Goal: Task Accomplishment & Management: Complete application form

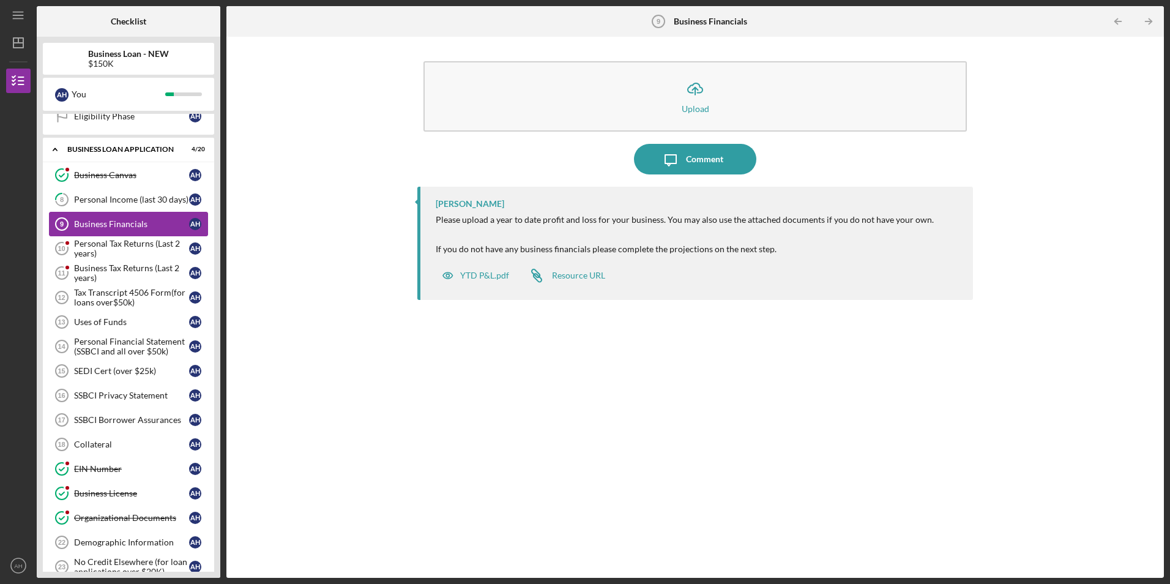
scroll to position [208, 0]
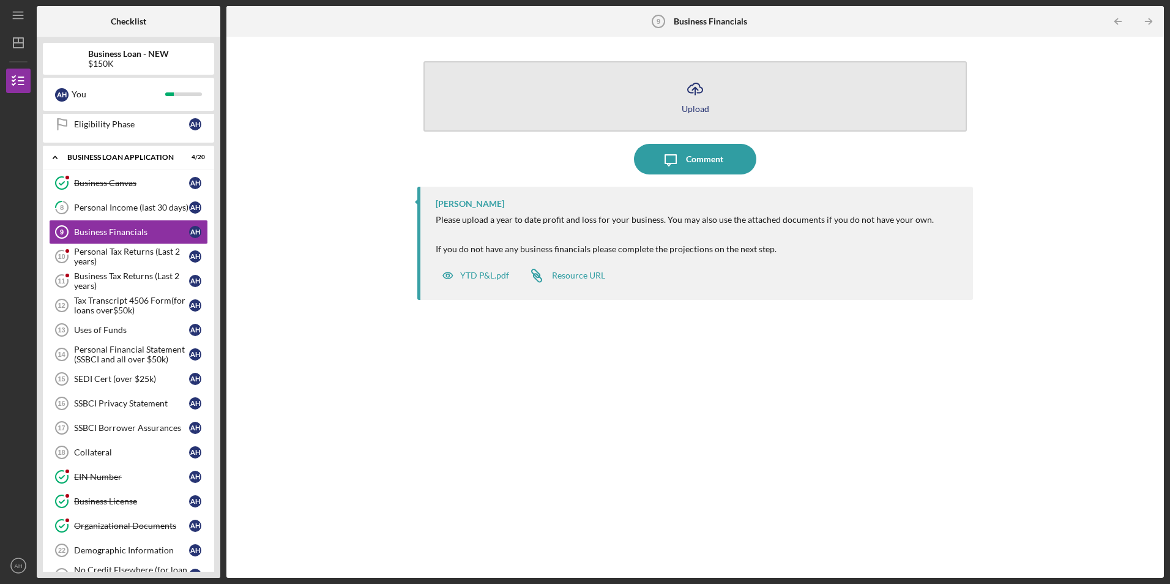
click at [693, 90] on polyline "button" at bounding box center [695, 89] width 6 height 3
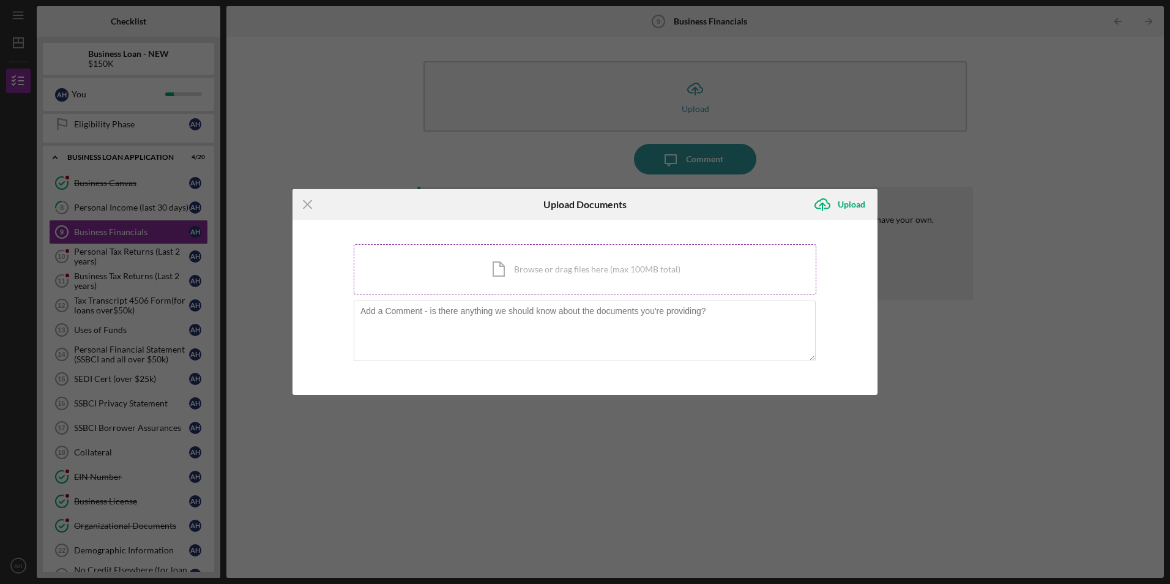
click at [532, 274] on div "Icon/Document Browse or drag files here (max 100MB total) Tap to choose files o…" at bounding box center [585, 269] width 463 height 50
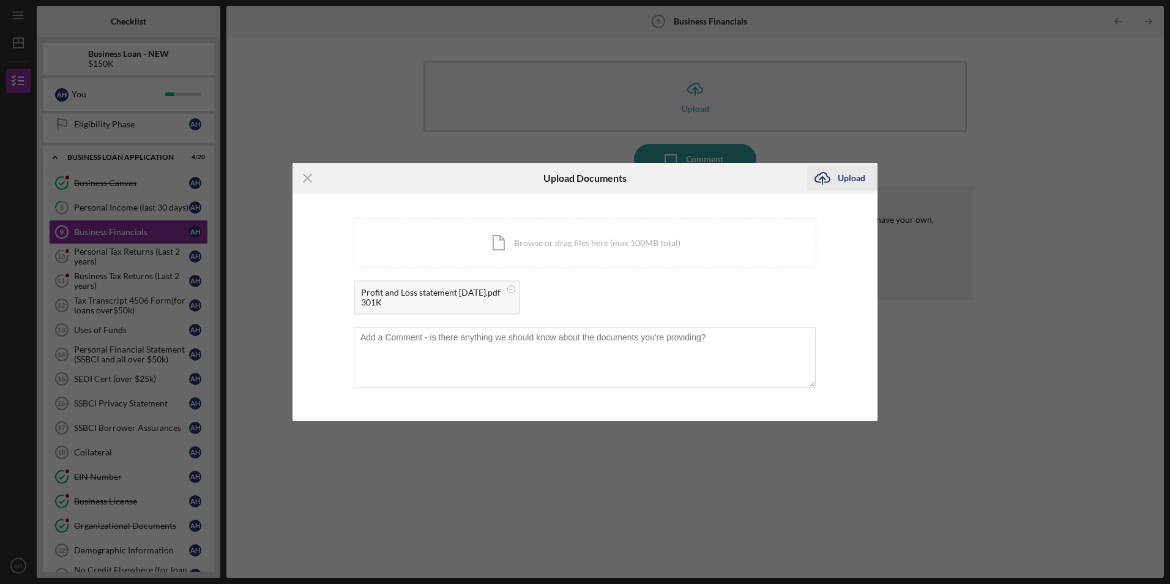
click at [844, 177] on div "Upload" at bounding box center [852, 178] width 28 height 24
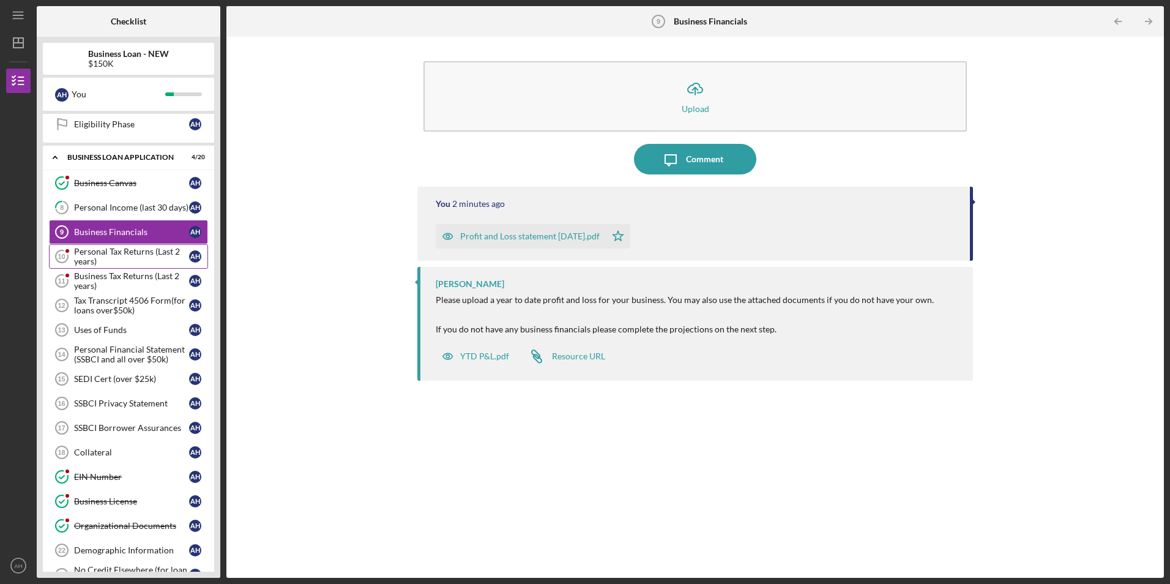
click at [124, 255] on div "Personal Tax Returns (Last 2 years)" at bounding box center [131, 257] width 115 height 20
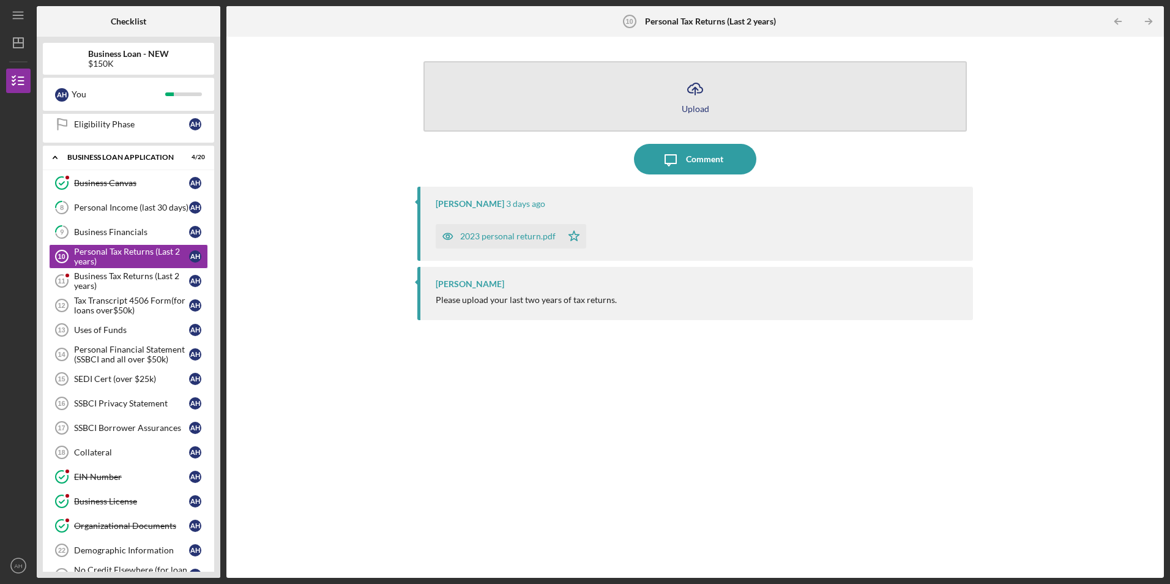
click at [695, 90] on icon "Icon/Upload" at bounding box center [695, 88] width 31 height 31
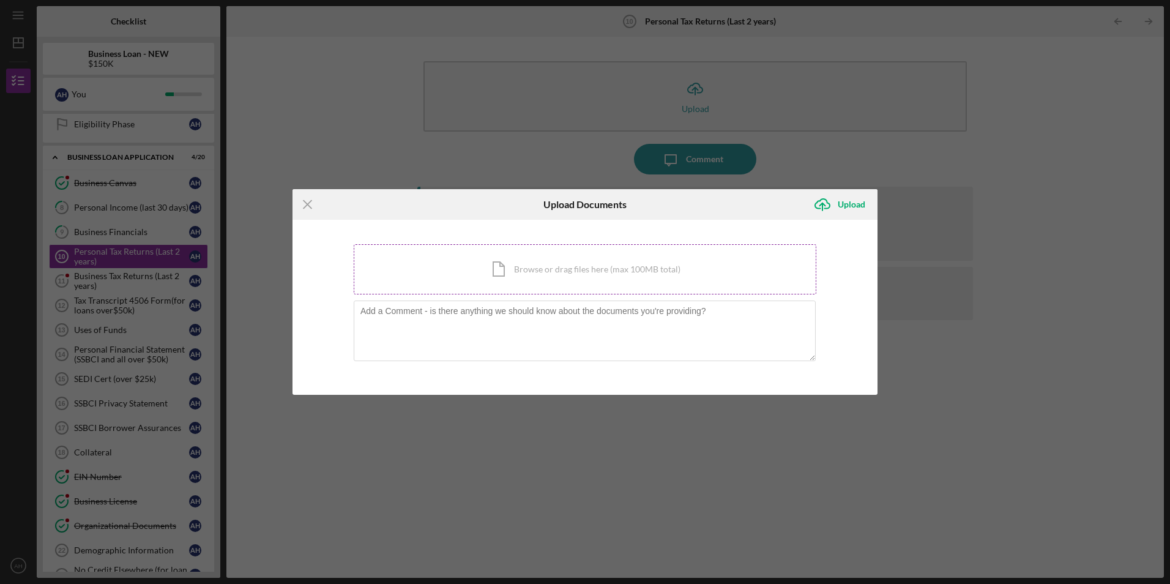
click at [587, 266] on div "Icon/Document Browse or drag files here (max 100MB total) Tap to choose files o…" at bounding box center [585, 269] width 463 height 50
click at [305, 205] on icon "Icon/Menu Close" at bounding box center [307, 204] width 31 height 31
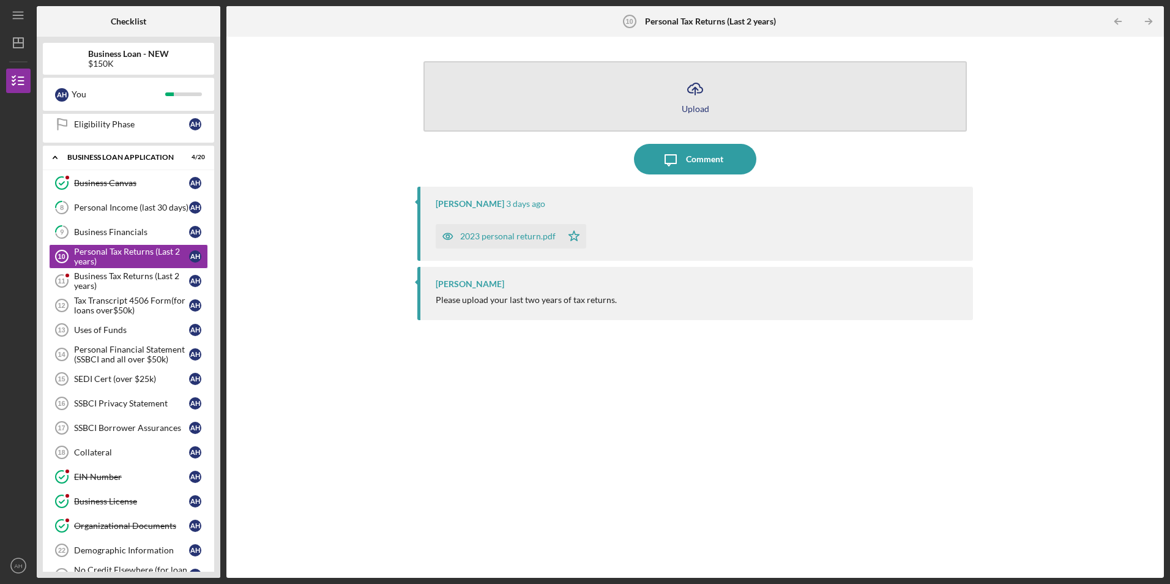
click at [695, 88] on line "button" at bounding box center [695, 91] width 0 height 7
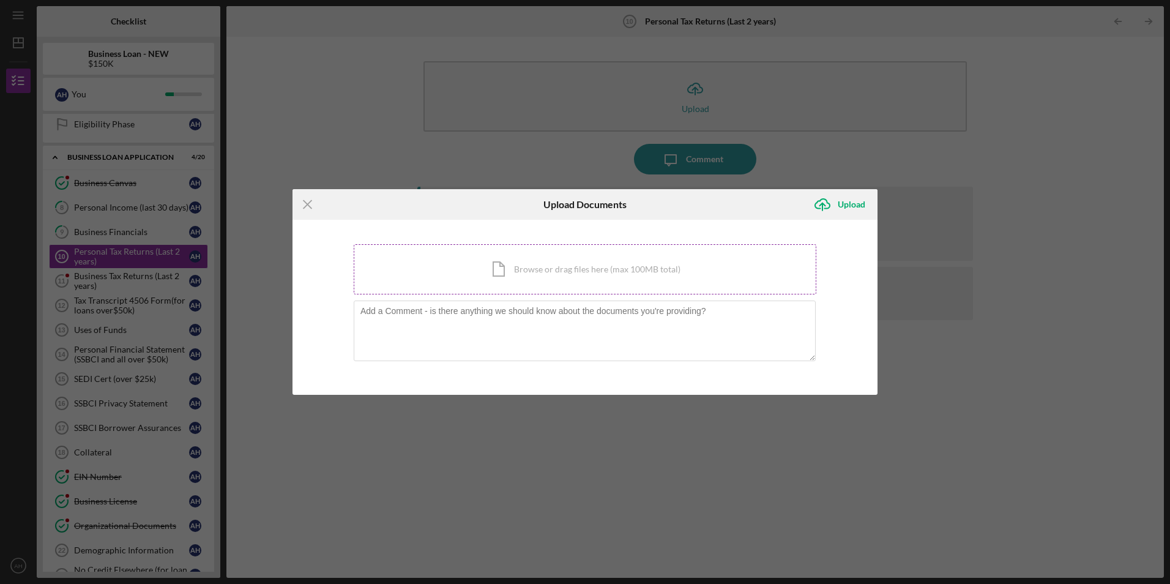
click at [493, 264] on div "Icon/Document Browse or drag files here (max 100MB total) Tap to choose files o…" at bounding box center [585, 269] width 463 height 50
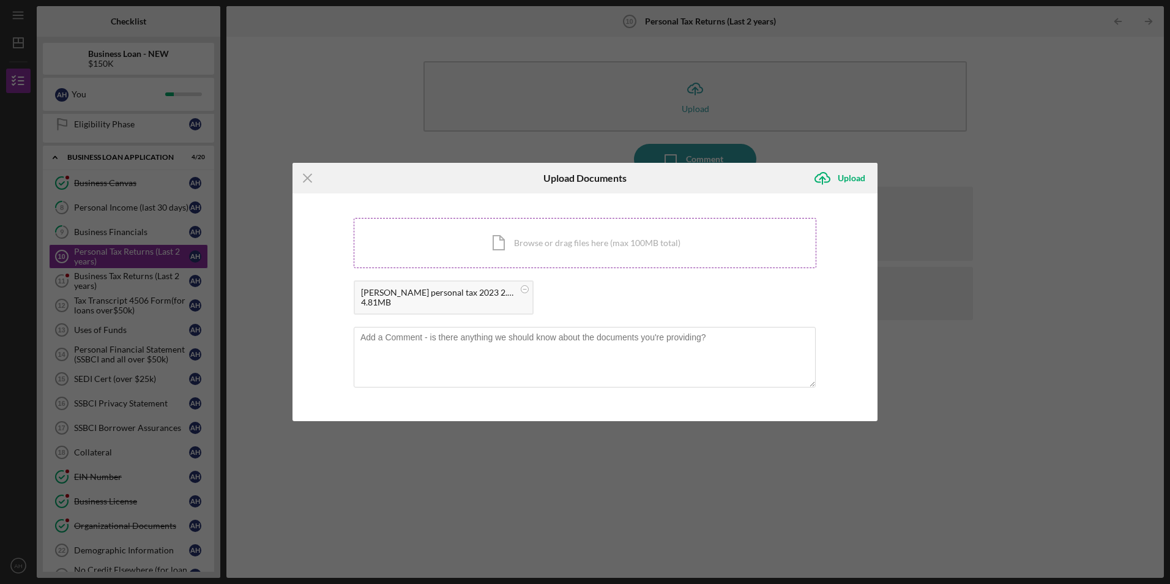
click at [502, 240] on div "Icon/Document Browse or drag files here (max 100MB total) Tap to choose files o…" at bounding box center [585, 243] width 463 height 50
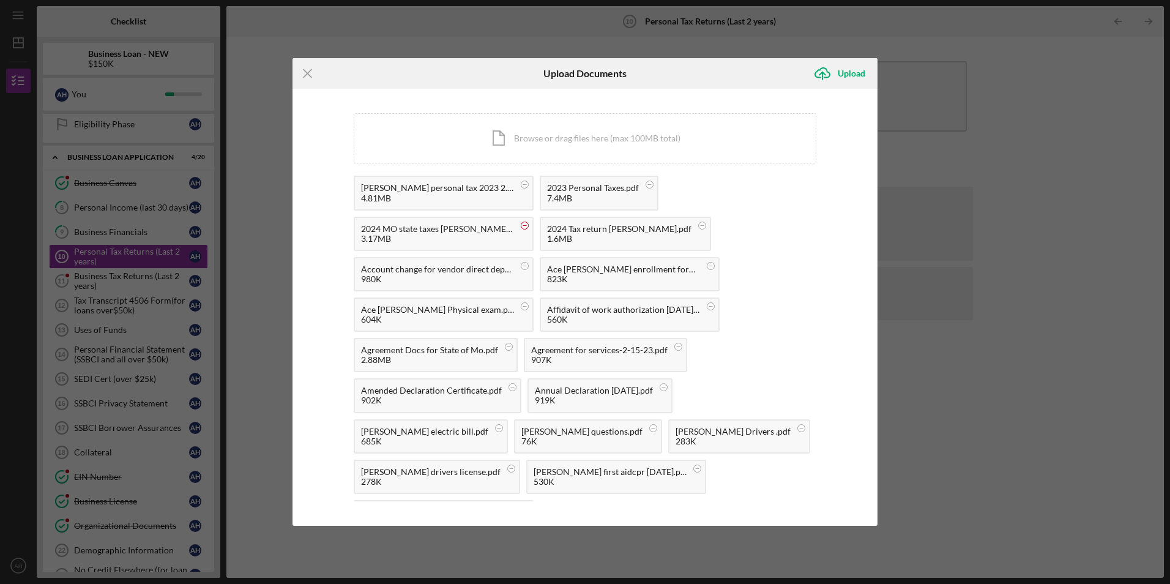
click at [527, 185] on rect at bounding box center [525, 184] width 4 height 1
click at [529, 184] on circle at bounding box center [524, 184] width 7 height 7
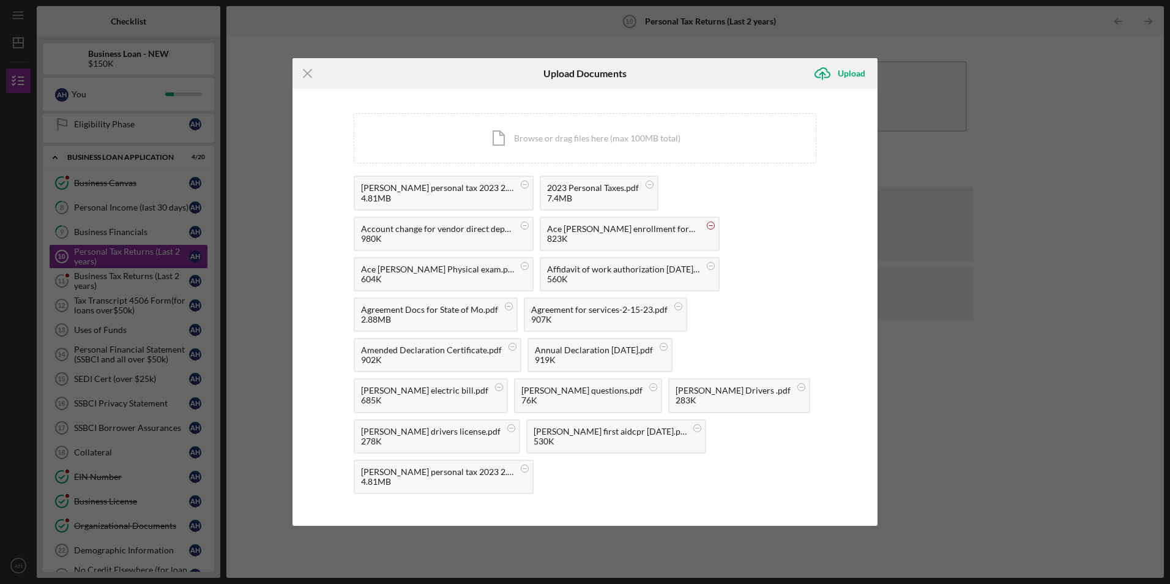
click at [529, 188] on circle at bounding box center [524, 184] width 7 height 7
click at [526, 188] on circle at bounding box center [524, 184] width 7 height 7
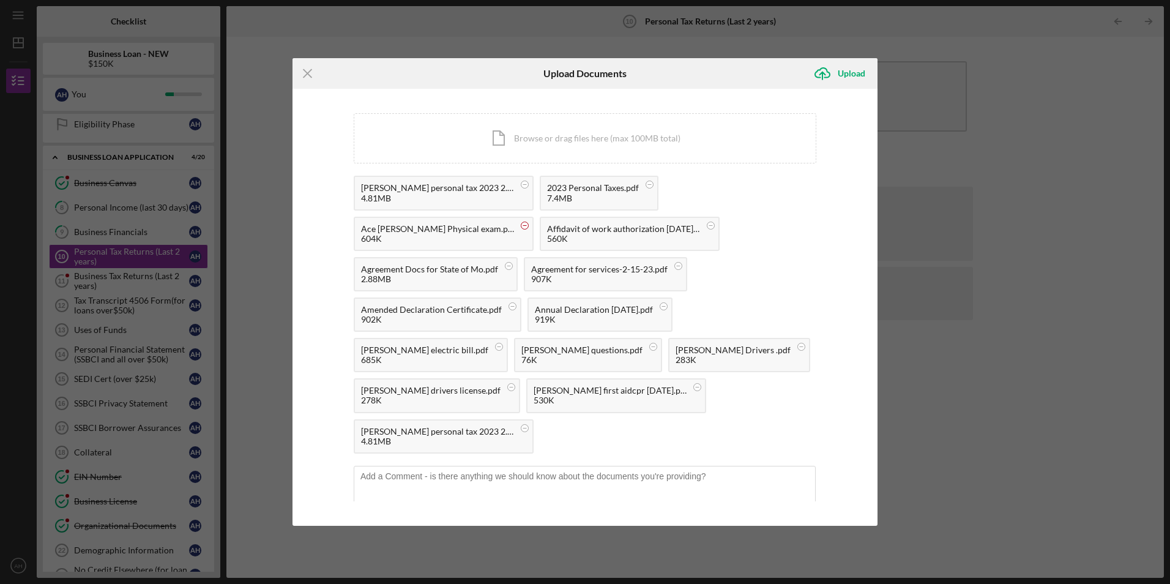
click at [529, 188] on circle at bounding box center [524, 184] width 7 height 7
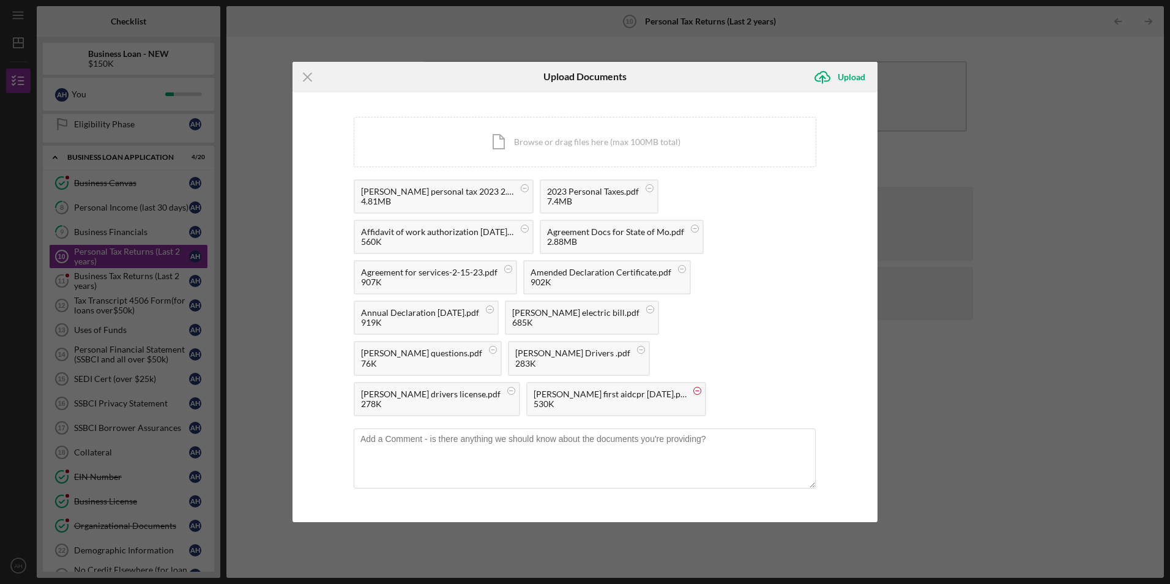
click at [525, 192] on circle at bounding box center [524, 187] width 7 height 7
click at [529, 192] on circle at bounding box center [524, 187] width 7 height 7
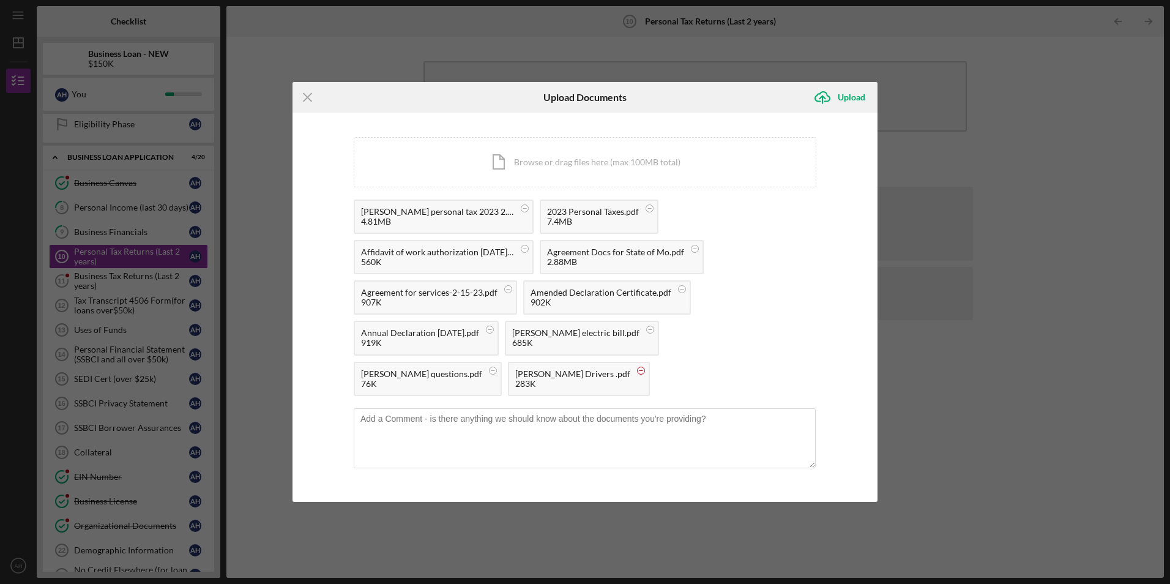
click at [521, 212] on circle at bounding box center [524, 207] width 7 height 7
click at [529, 212] on circle at bounding box center [524, 207] width 7 height 7
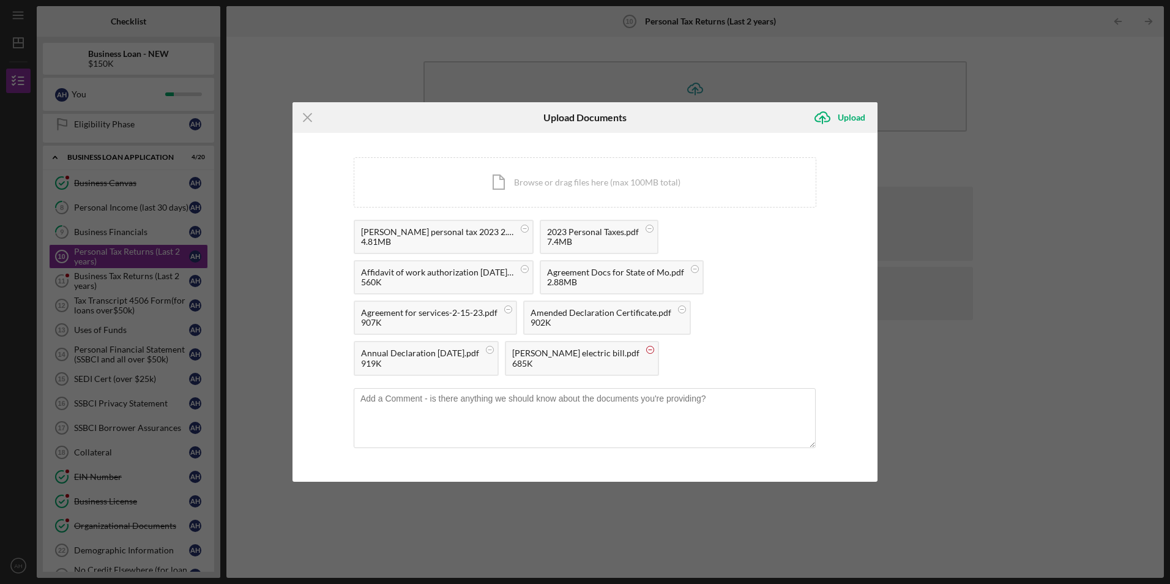
click at [529, 232] on circle at bounding box center [524, 228] width 7 height 7
click at [521, 232] on circle at bounding box center [524, 228] width 7 height 7
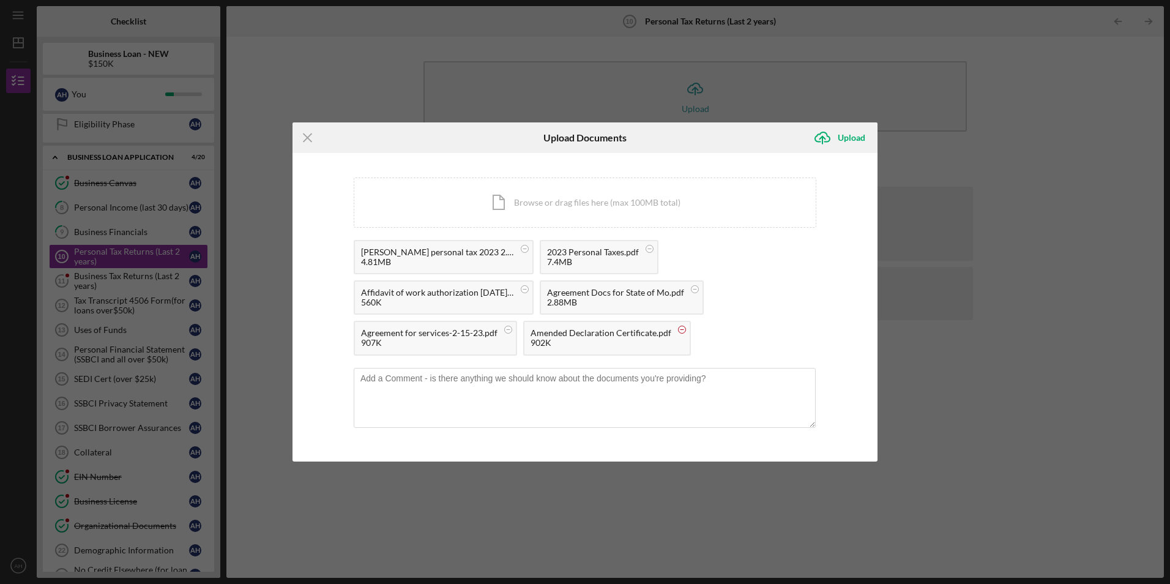
click at [529, 252] on circle at bounding box center [524, 248] width 7 height 7
click at [521, 252] on circle at bounding box center [524, 248] width 7 height 7
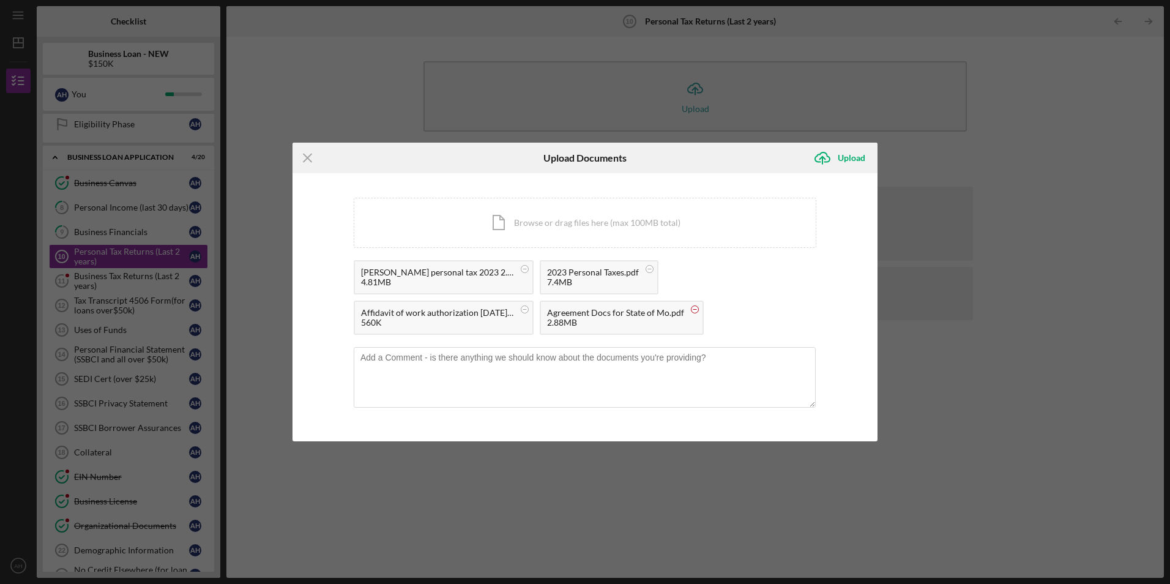
click at [529, 273] on circle at bounding box center [524, 269] width 7 height 7
click at [523, 269] on rect at bounding box center [525, 269] width 4 height 1
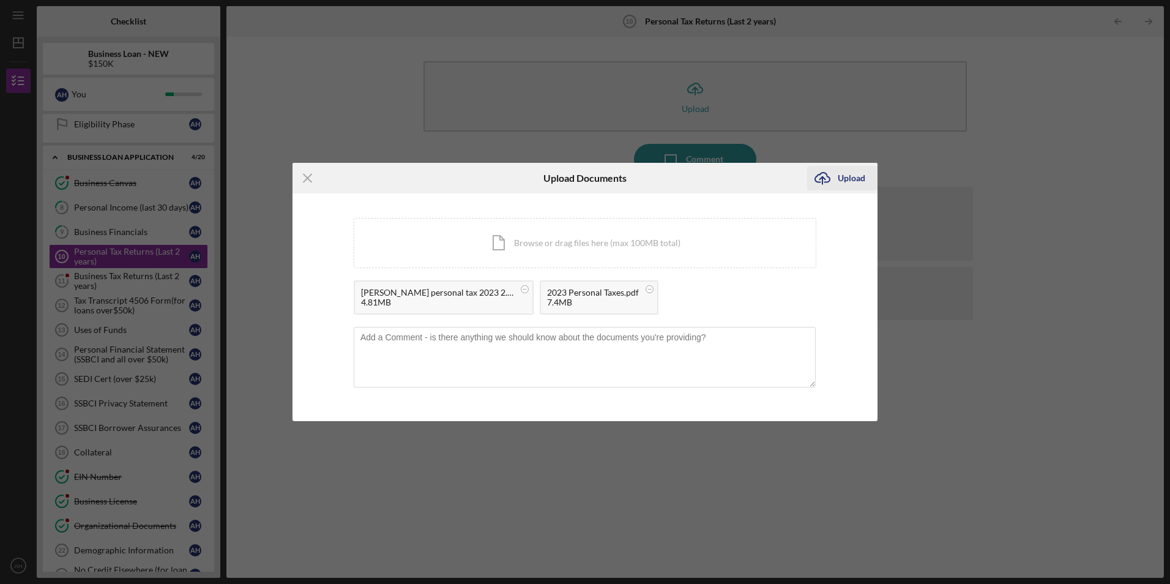
click at [835, 180] on icon "Icon/Upload" at bounding box center [822, 178] width 31 height 31
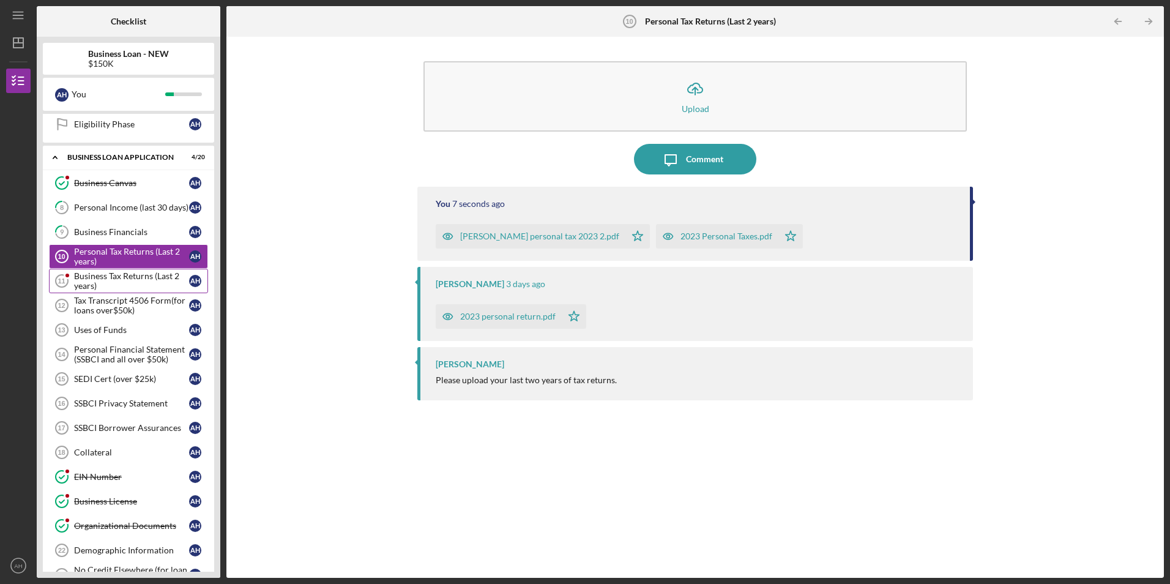
click at [109, 281] on div "Business Tax Returns (Last 2 years)" at bounding box center [131, 281] width 115 height 20
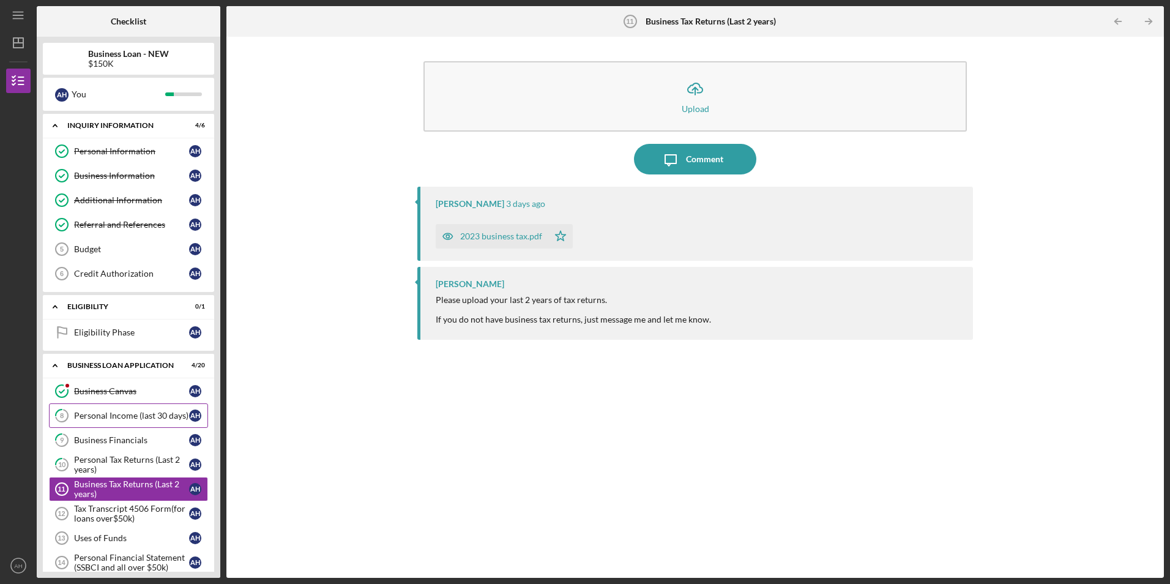
click at [119, 414] on div "Personal Income (last 30 days)" at bounding box center [131, 416] width 115 height 10
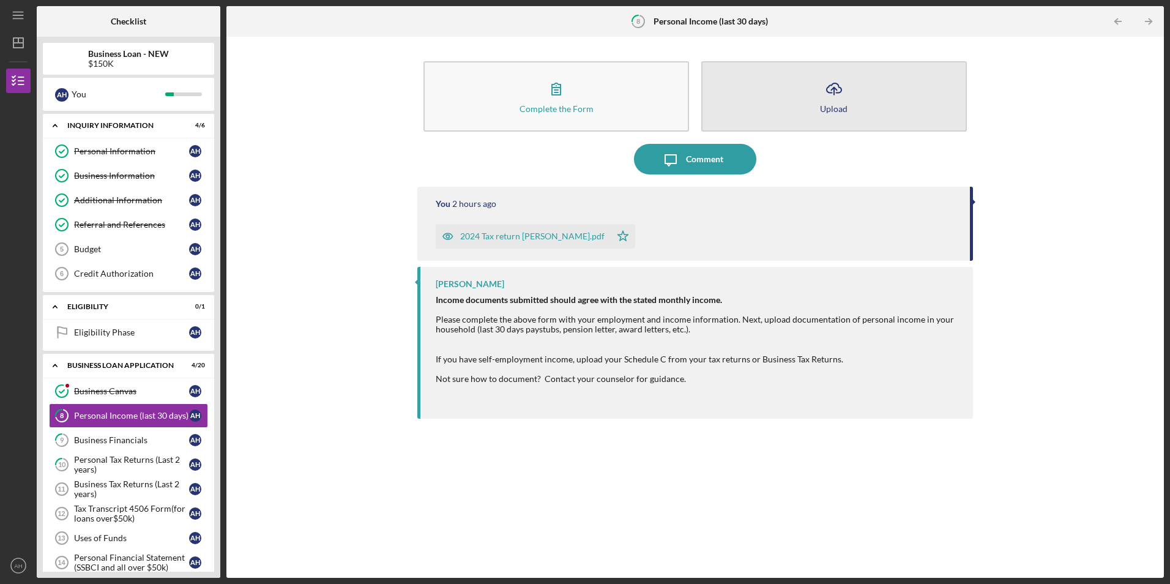
click at [836, 94] on icon "Icon/Upload" at bounding box center [834, 88] width 31 height 31
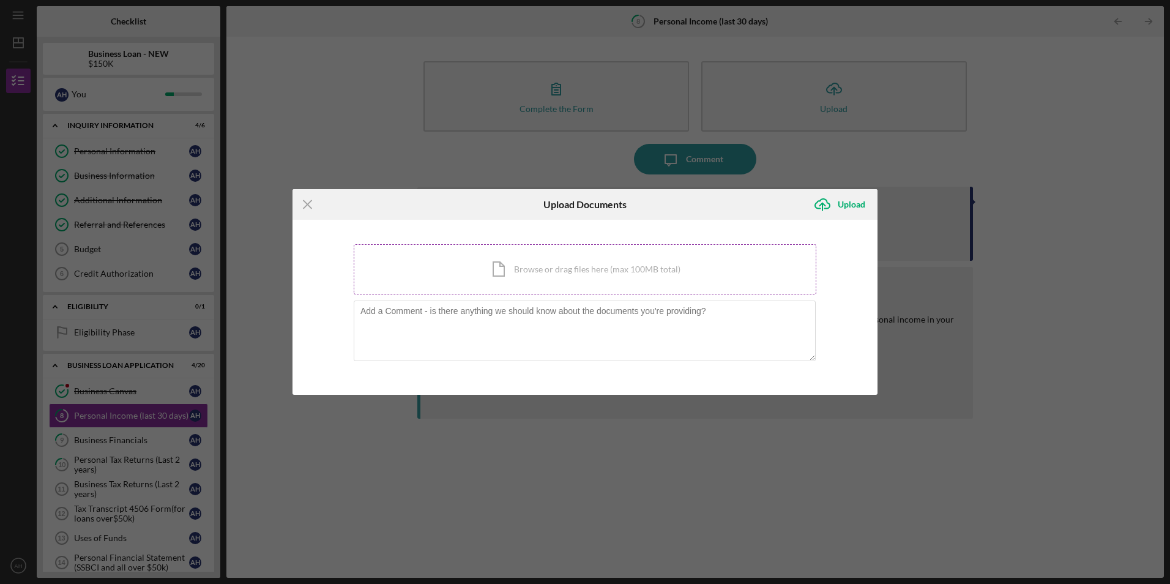
click at [526, 266] on div "Icon/Document Browse or drag files here (max 100MB total) Tap to choose files o…" at bounding box center [585, 269] width 463 height 50
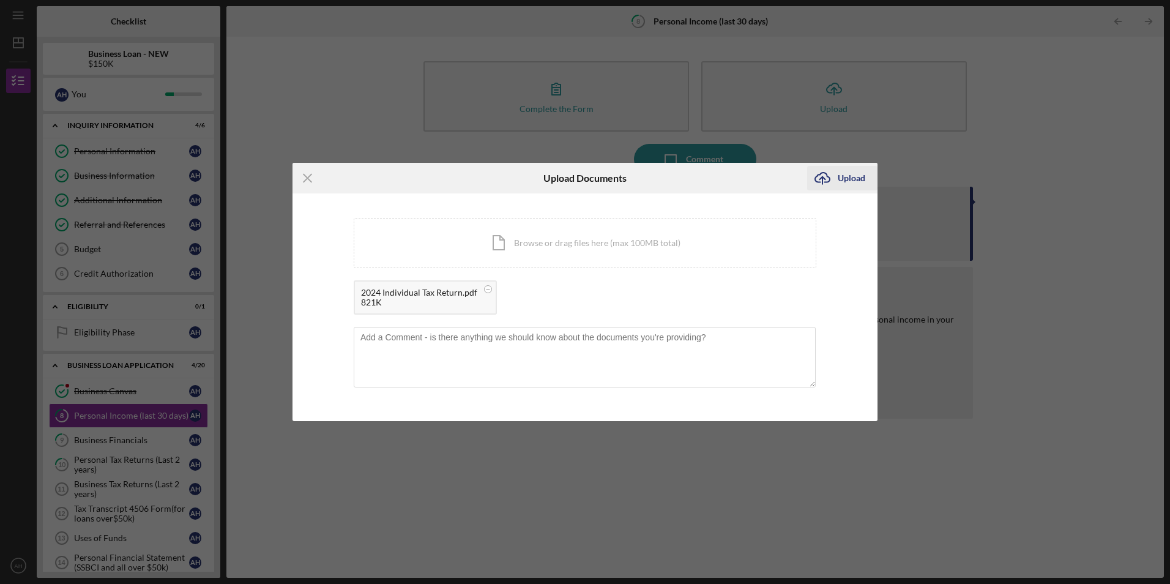
click at [832, 179] on icon "Icon/Upload" at bounding box center [822, 178] width 31 height 31
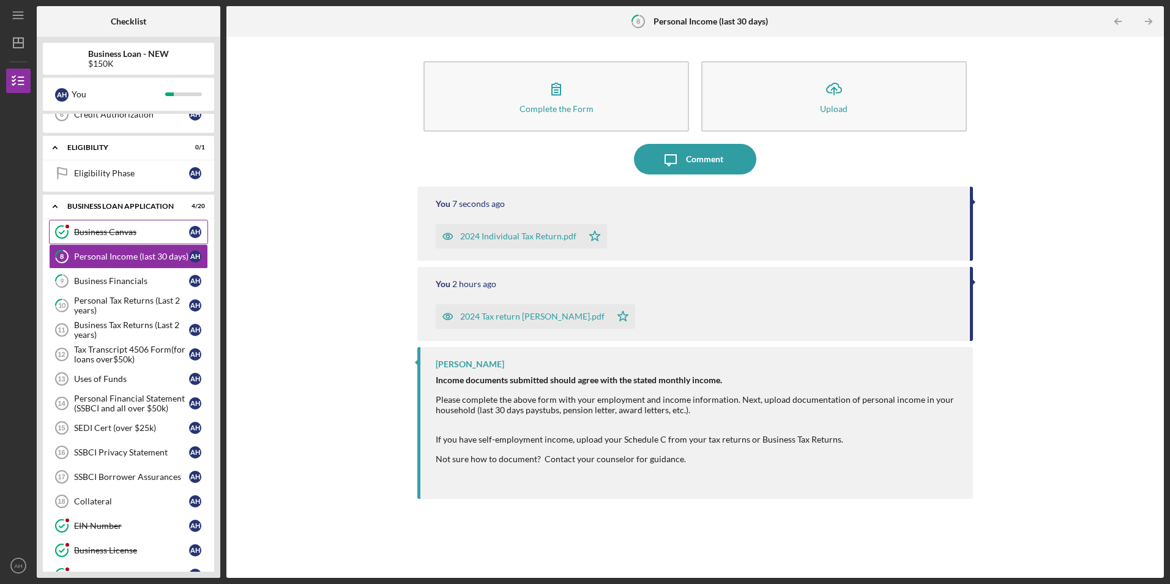
scroll to position [184, 0]
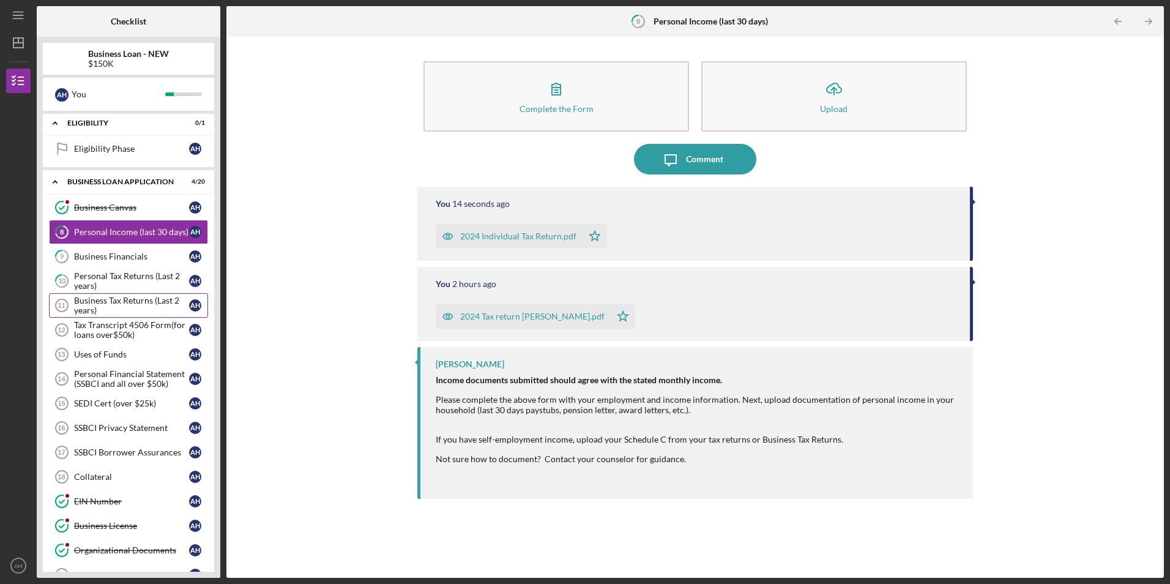
click at [106, 304] on div "Business Tax Returns (Last 2 years)" at bounding box center [131, 306] width 115 height 20
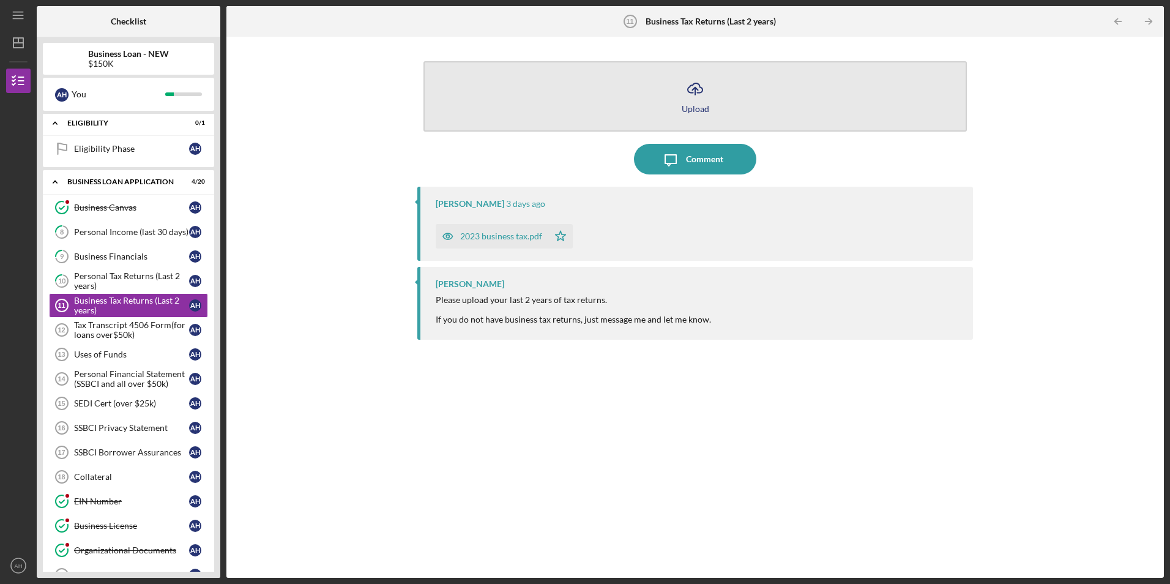
click at [694, 92] on icon "Icon/Upload" at bounding box center [695, 88] width 31 height 31
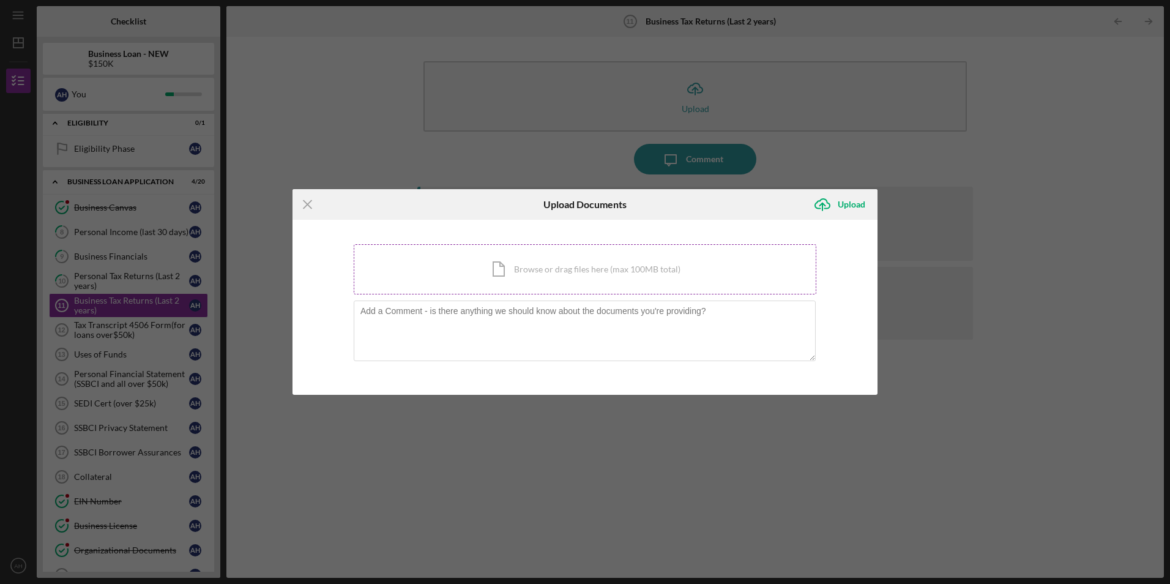
click at [557, 276] on div "Icon/Document Browse or drag files here (max 100MB total) Tap to choose files o…" at bounding box center [585, 269] width 463 height 50
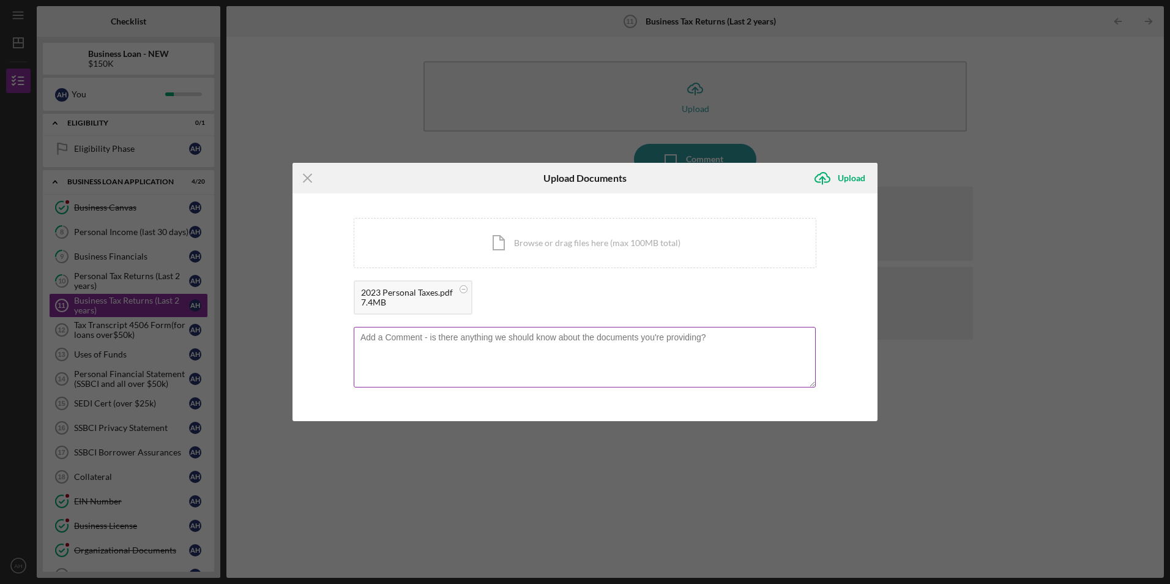
click at [410, 338] on textarea at bounding box center [585, 357] width 462 height 60
type textarea "It says personal but it's the business taxes."
click at [822, 178] on g "submit" at bounding box center [822, 179] width 15 height 12
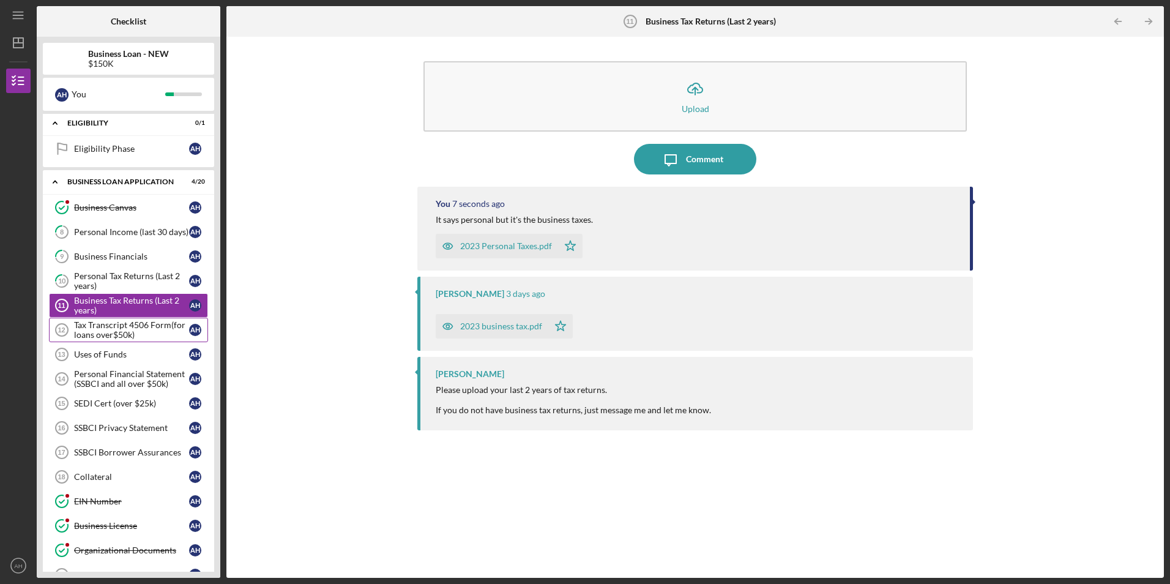
click at [111, 329] on div "Tax Transcript 4506 Form(for loans over$50k)" at bounding box center [131, 330] width 115 height 20
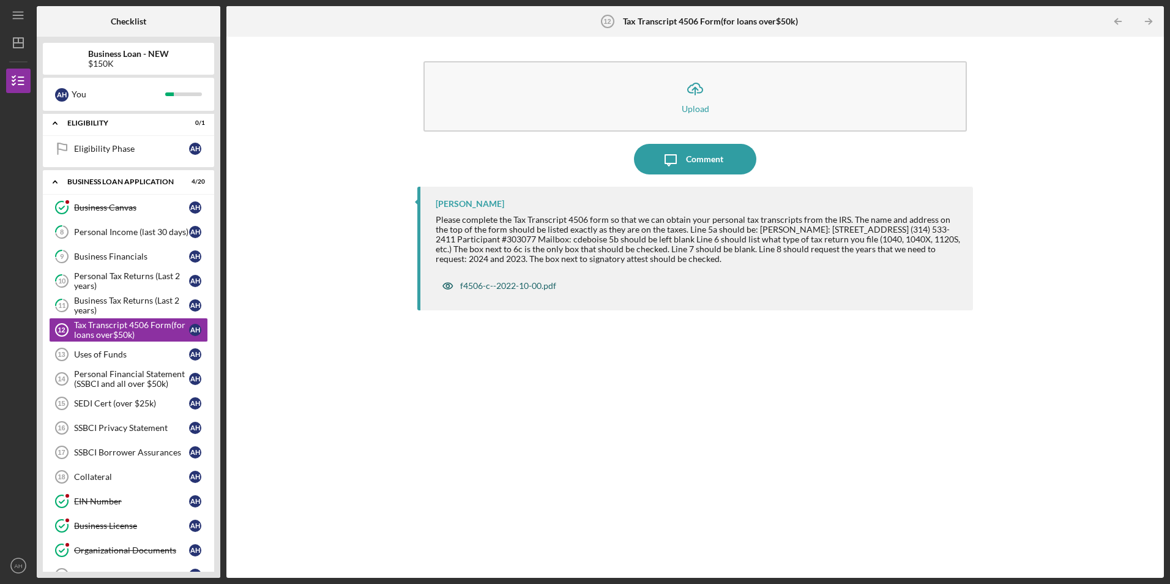
click at [475, 286] on div "f4506-c--2022-10-00.pdf" at bounding box center [508, 286] width 96 height 10
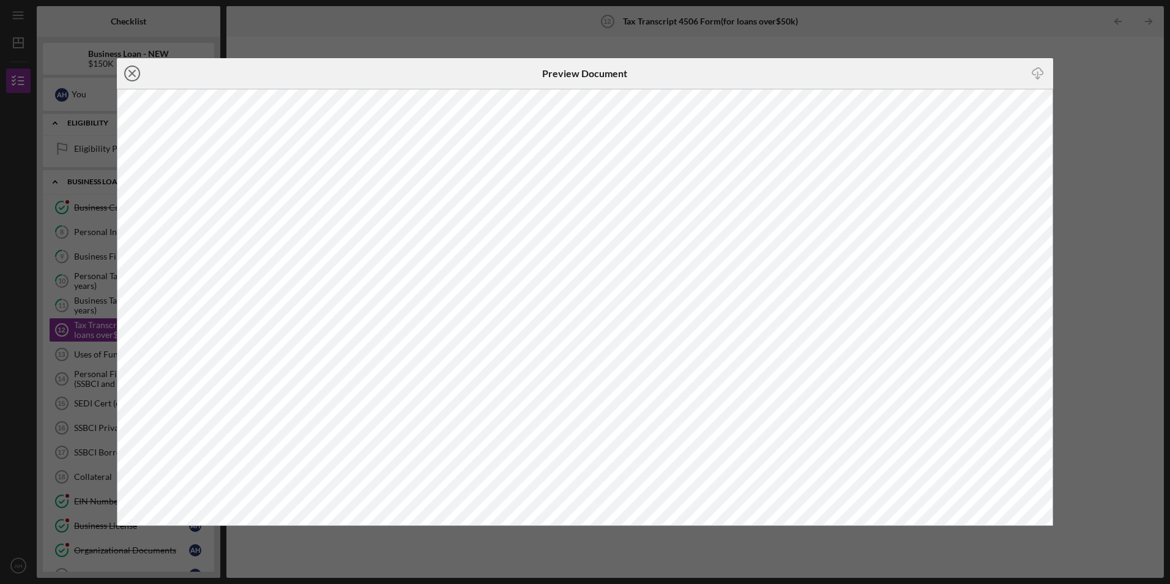
click at [132, 73] on line at bounding box center [132, 73] width 6 height 6
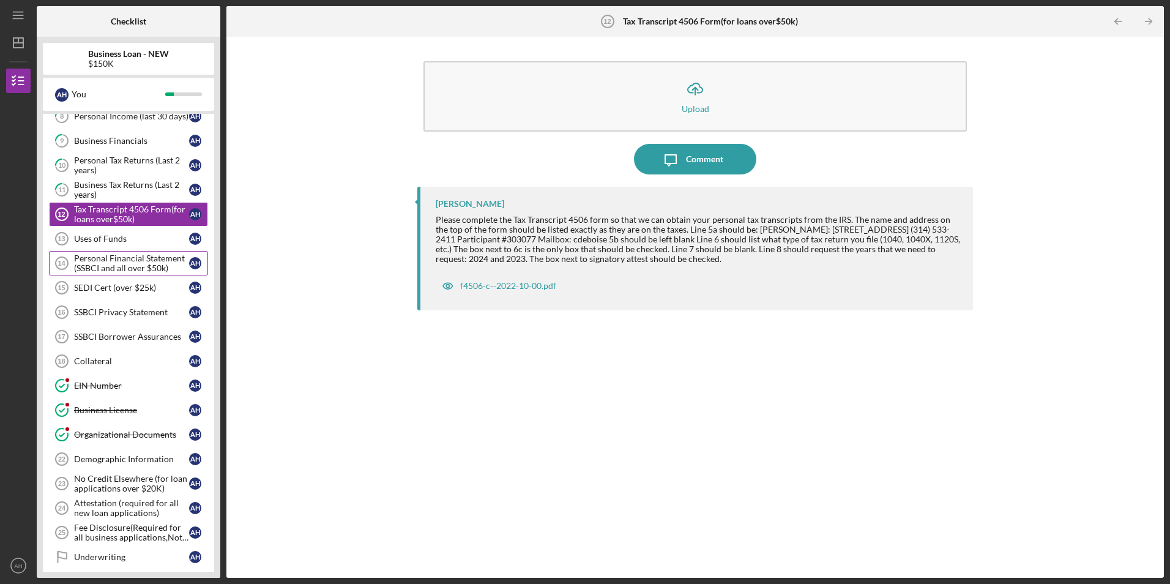
scroll to position [306, 0]
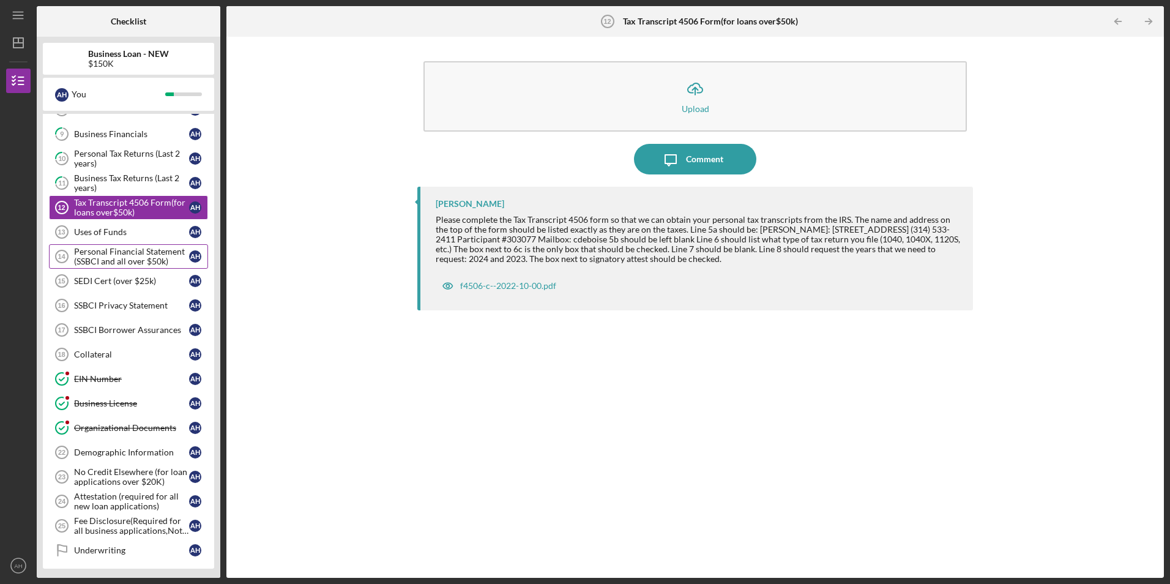
click at [116, 254] on div "Personal Financial Statement (SSBCI and all over $50k)" at bounding box center [131, 257] width 115 height 20
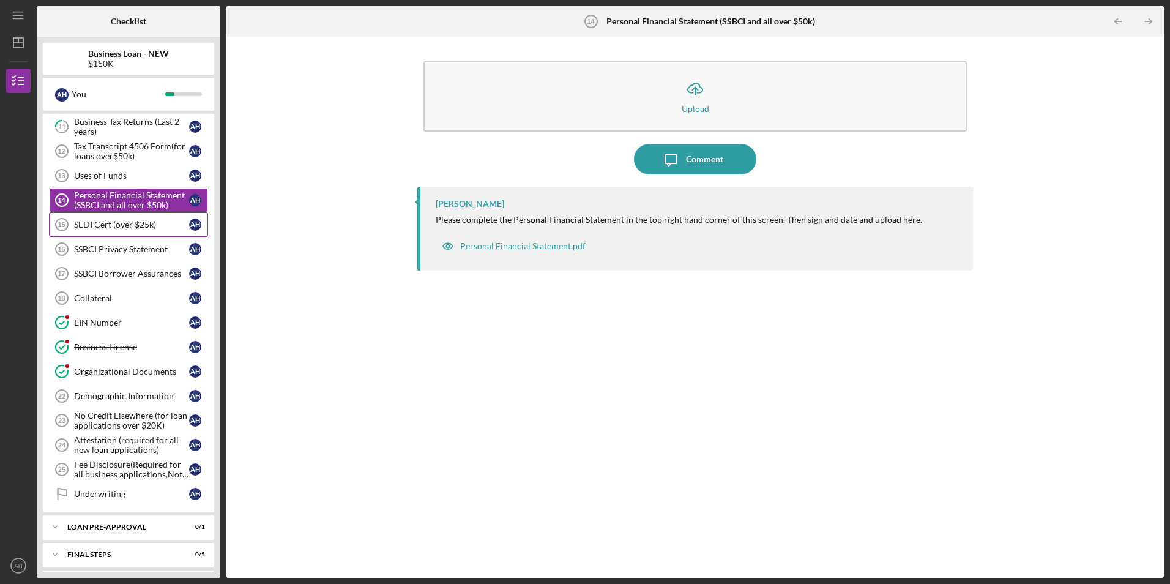
scroll to position [367, 0]
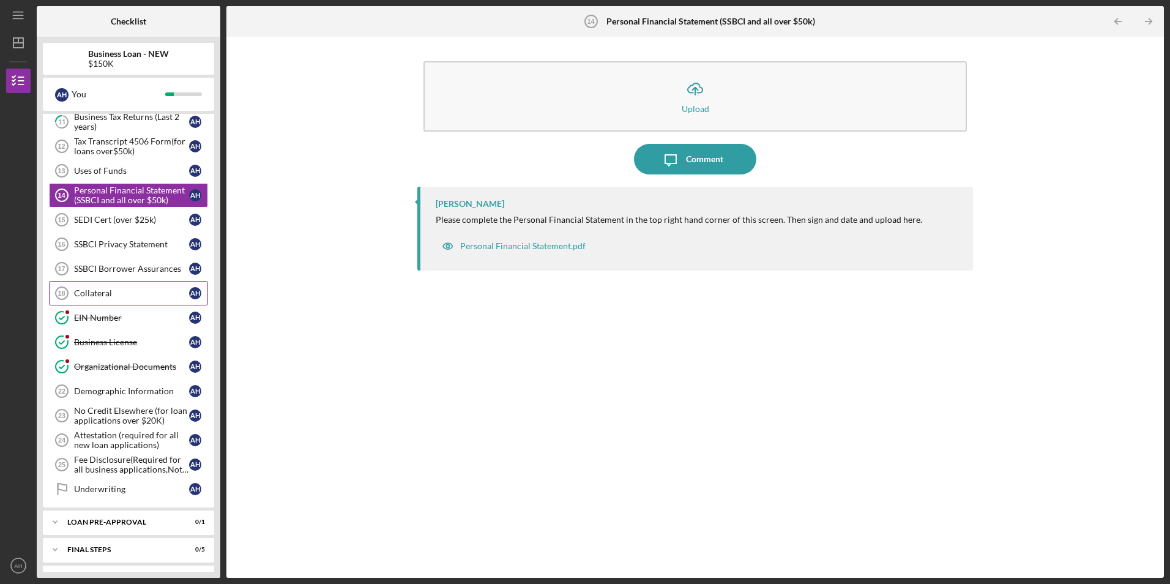
click at [102, 293] on div "Collateral" at bounding box center [131, 293] width 115 height 10
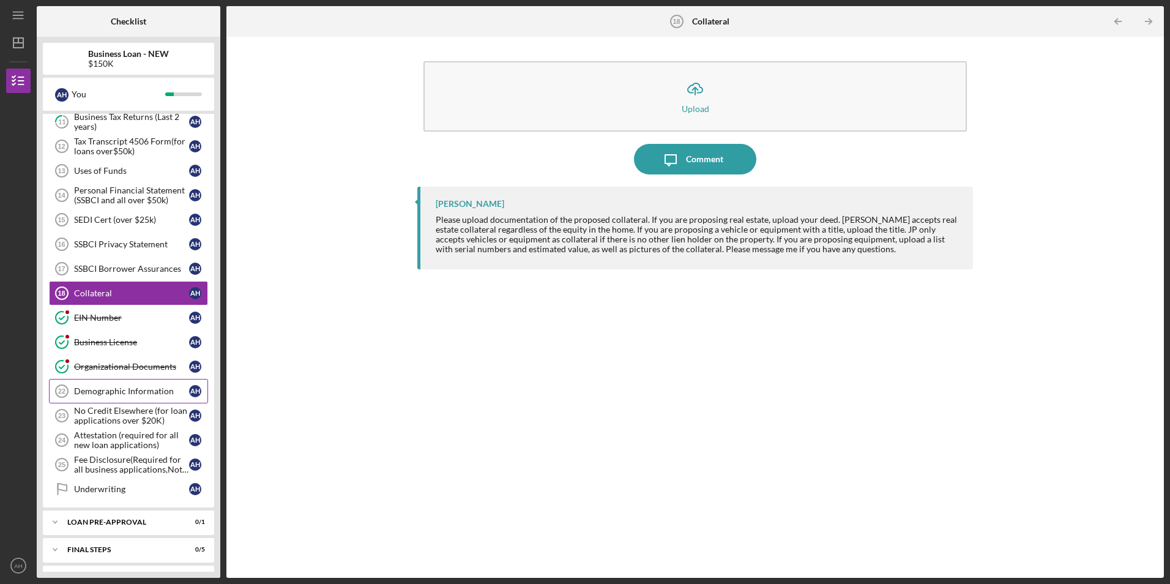
click at [110, 391] on div "Demographic Information" at bounding box center [131, 391] width 115 height 10
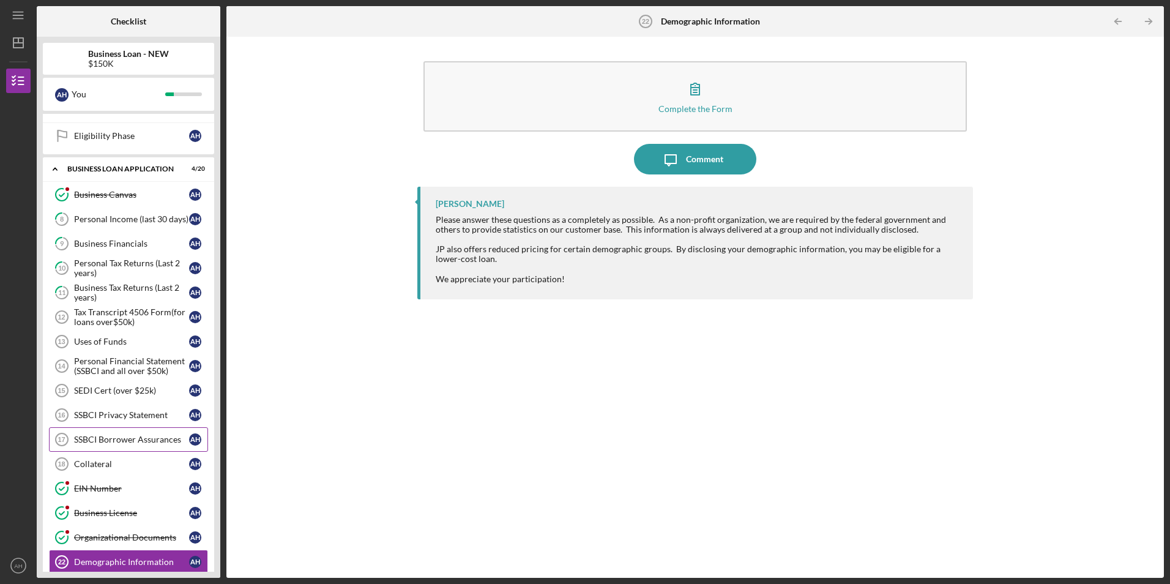
scroll to position [147, 0]
